Goal: Check status: Check status

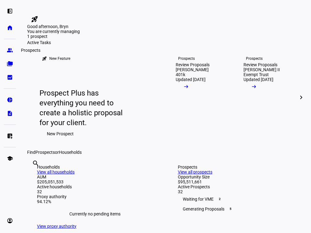
click at [11, 53] on link "group Prospects" at bounding box center [10, 50] width 12 height 12
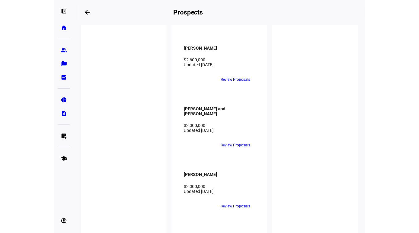
scroll to position [1682, 0]
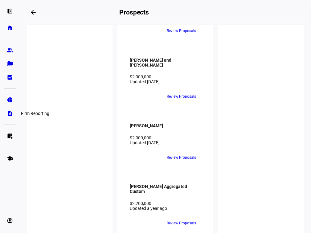
click at [11, 114] on eth-mat-symbol "description" at bounding box center [10, 113] width 6 height 6
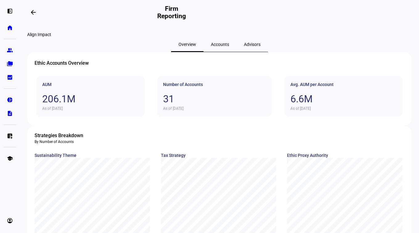
click at [221, 52] on span "Accounts" at bounding box center [220, 44] width 18 height 15
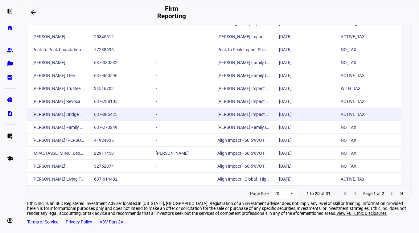
scroll to position [200, 0]
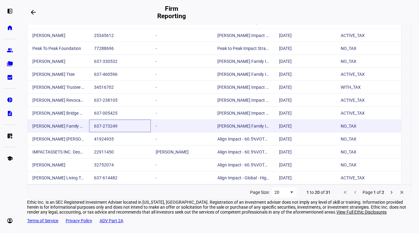
click at [101, 132] on div "637-273249" at bounding box center [120, 126] width 62 height 13
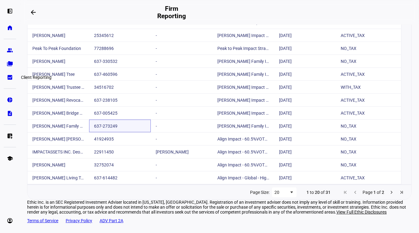
click at [10, 75] on eth-mat-symbol "bid_landscape" at bounding box center [10, 77] width 6 height 6
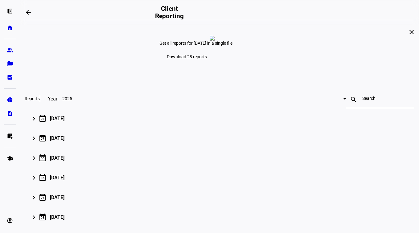
scroll to position [17, 0]
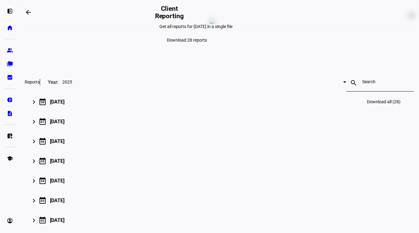
click at [38, 106] on mat-icon "keyboard_arrow_right" at bounding box center [33, 101] width 7 height 7
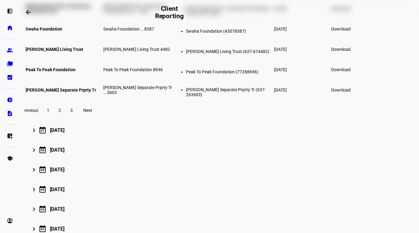
scroll to position [239, 0]
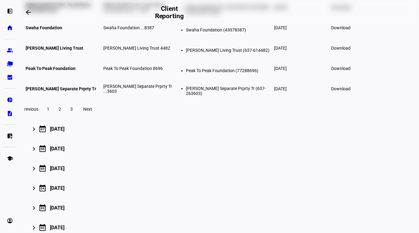
click at [65, 117] on span at bounding box center [59, 109] width 11 height 15
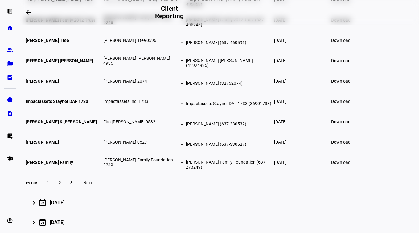
scroll to position [165, 0]
click at [354, 170] on span at bounding box center [341, 162] width 27 height 15
